Goal: Navigation & Orientation: Find specific page/section

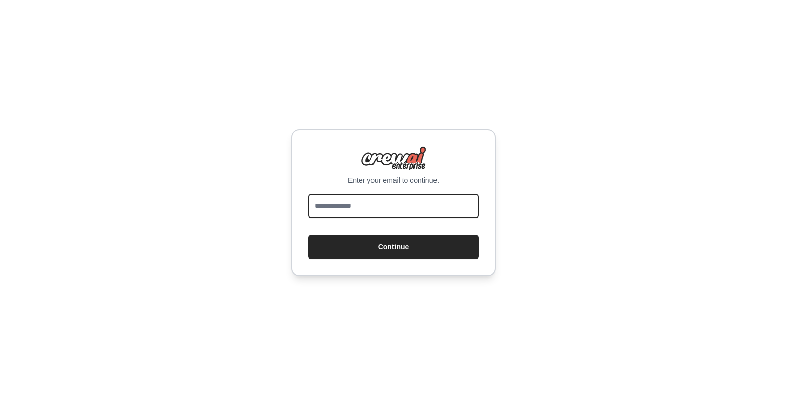
click at [359, 200] on input "email" at bounding box center [393, 206] width 170 height 25
type input "**********"
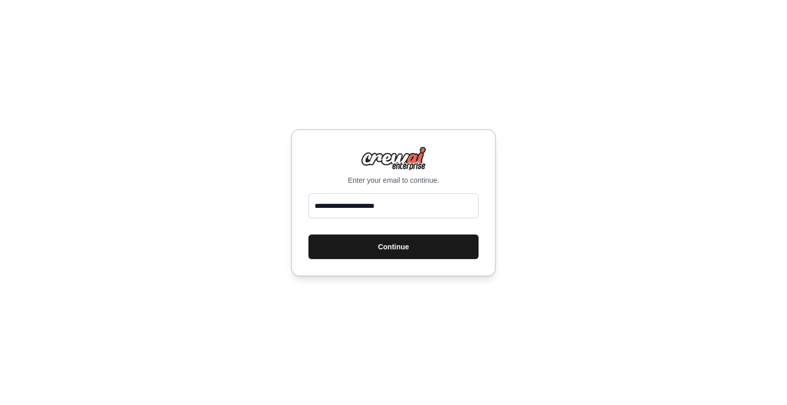
click at [387, 246] on button "Continue" at bounding box center [393, 247] width 170 height 25
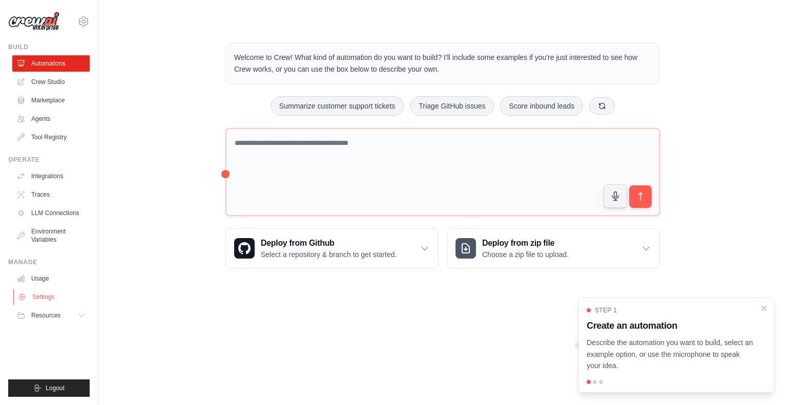
click at [40, 298] on link "Settings" at bounding box center [51, 297] width 77 height 16
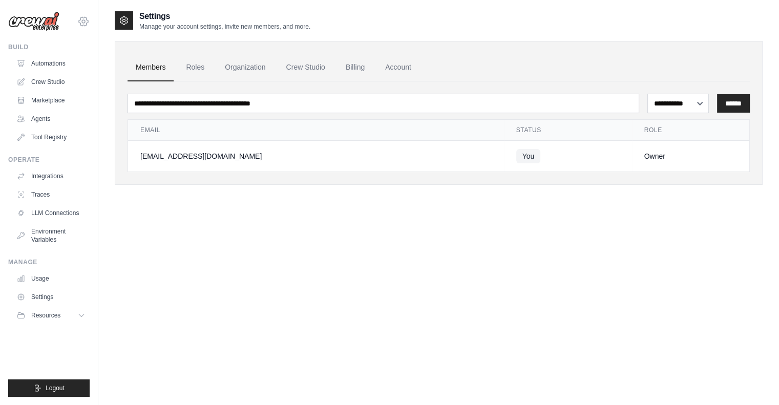
click at [85, 18] on icon at bounding box center [83, 21] width 12 height 12
click at [67, 69] on link "Settings" at bounding box center [83, 69] width 90 height 18
click at [82, 317] on icon at bounding box center [82, 316] width 8 height 8
click at [63, 337] on span "Documentation" at bounding box center [57, 333] width 42 height 8
